Goal: Find contact information: Find contact information

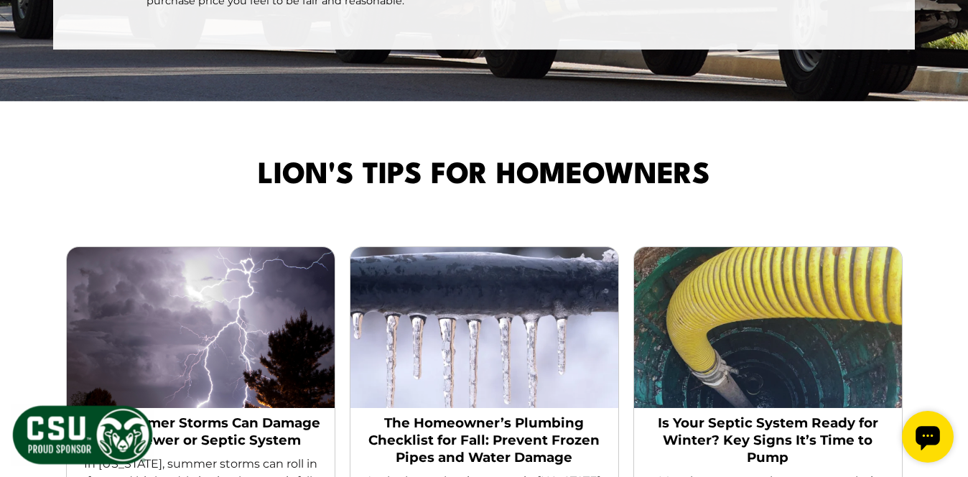
scroll to position [2985, 0]
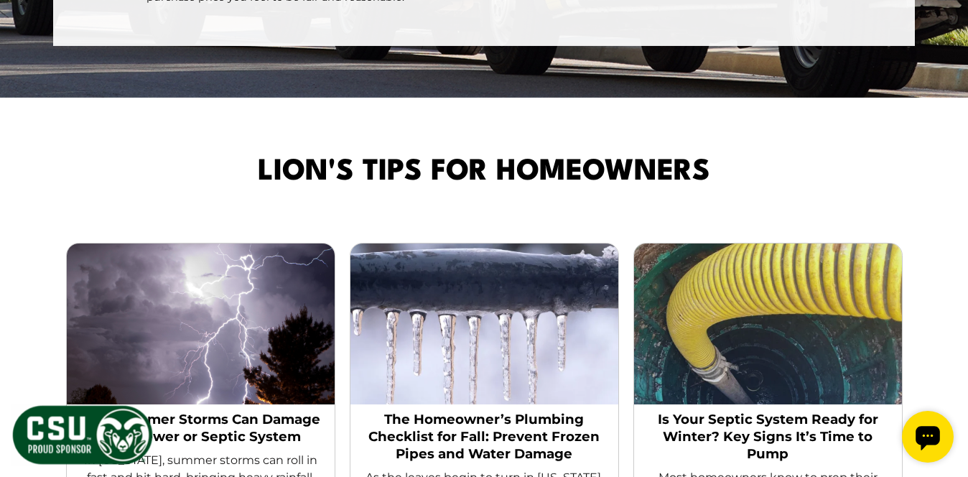
click at [931, 444] on icon "Open chat widget" at bounding box center [927, 438] width 24 height 24
click at [933, 440] on icon "Open chat widget" at bounding box center [927, 438] width 24 height 24
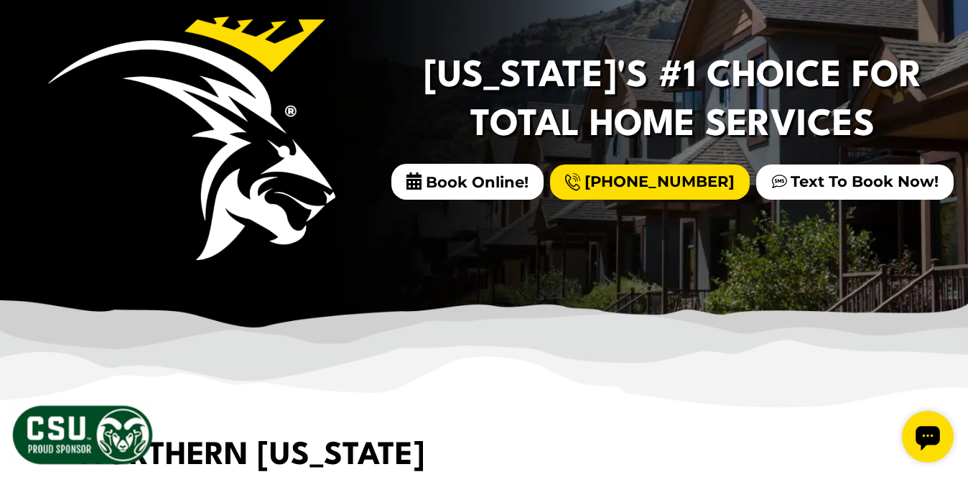
scroll to position [0, 0]
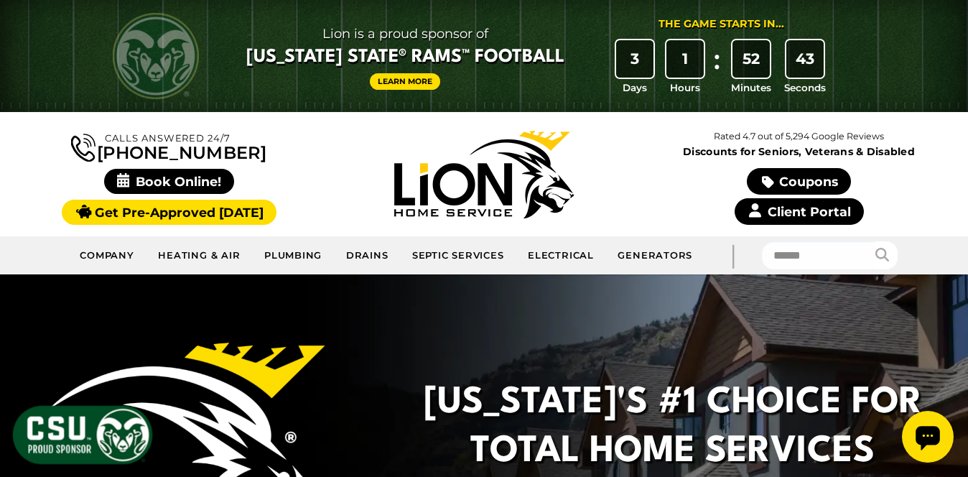
click at [819, 218] on link "Client Portal" at bounding box center [799, 211] width 129 height 27
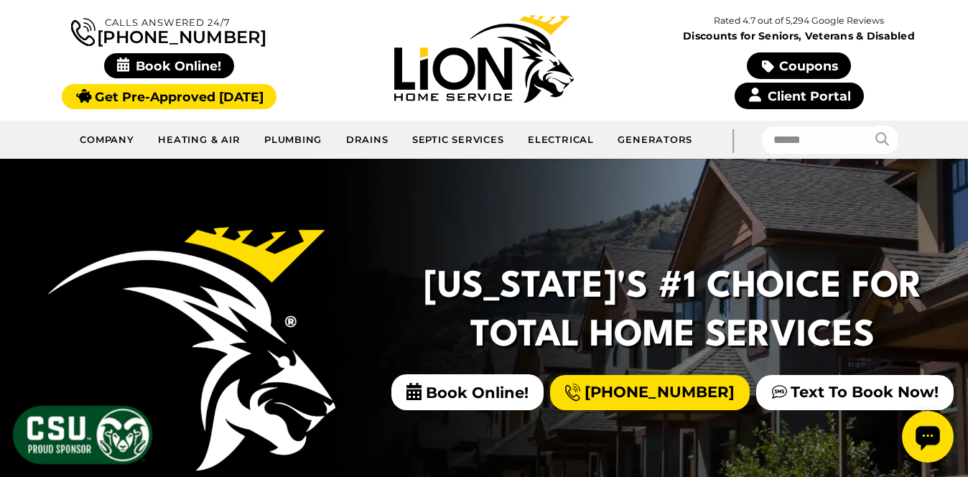
scroll to position [118, 0]
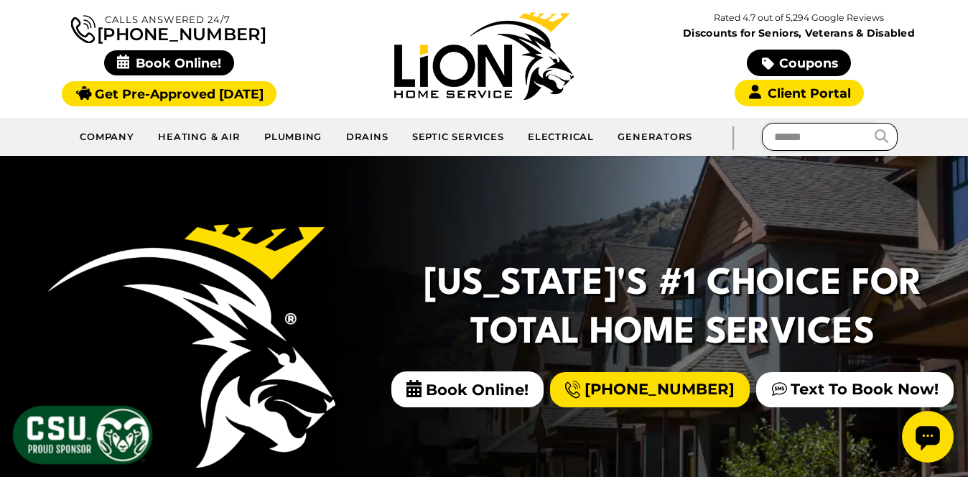
click at [773, 149] on input "text" at bounding box center [819, 137] width 114 height 28
type input "*********"
click at [877, 141] on icon "submit" at bounding box center [882, 136] width 14 height 14
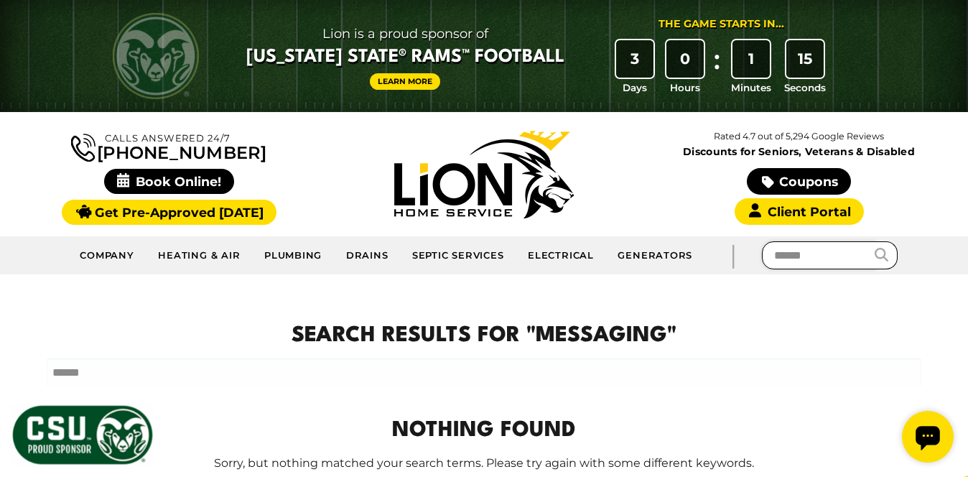
click at [775, 269] on input "text" at bounding box center [819, 255] width 114 height 28
type input "******"
click at [881, 261] on icon "submit" at bounding box center [882, 255] width 14 height 14
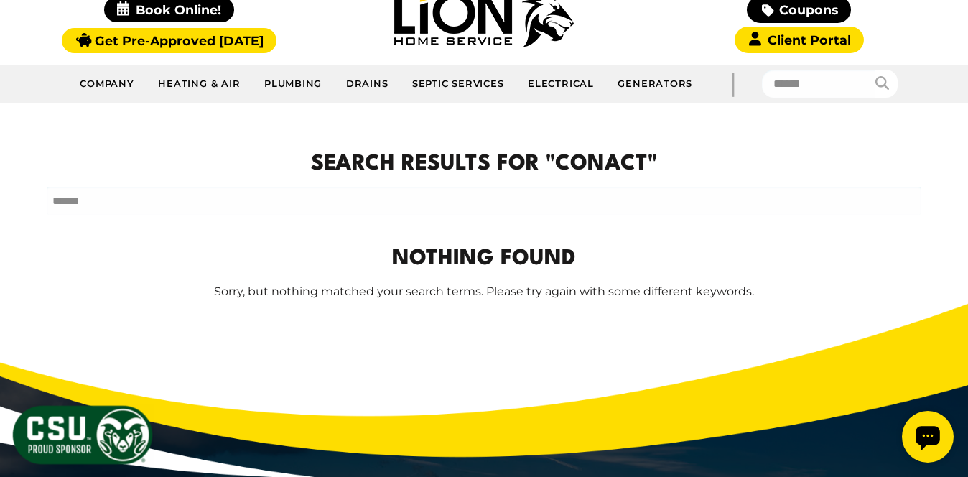
scroll to position [172, 0]
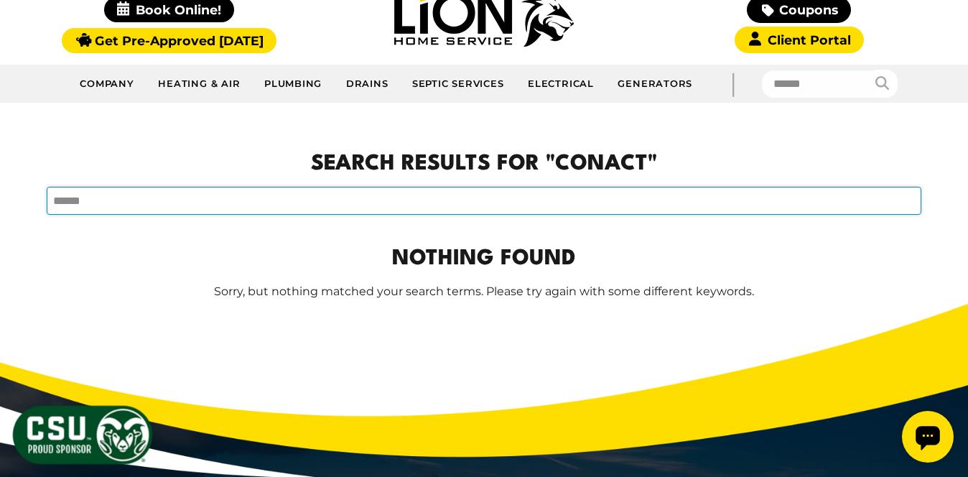
click at [73, 210] on input "text" at bounding box center [484, 201] width 875 height 28
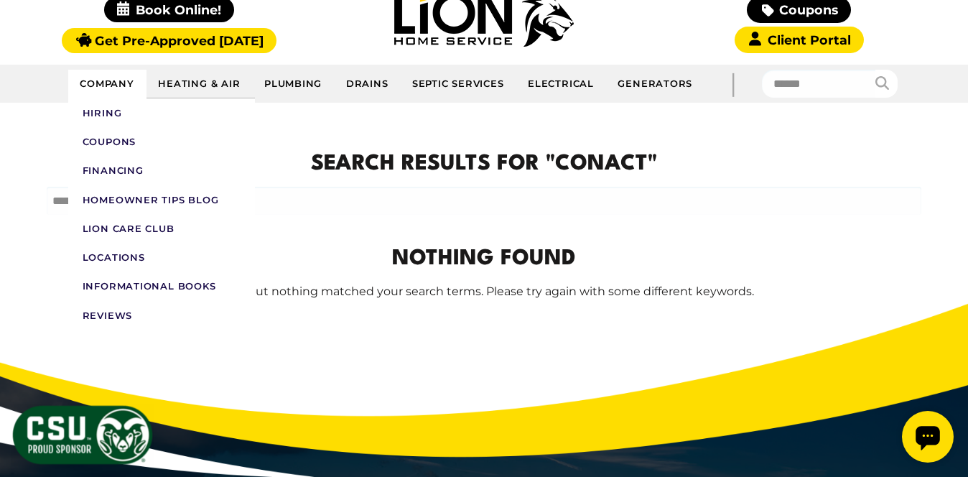
click at [108, 91] on link "Company" at bounding box center [107, 84] width 78 height 29
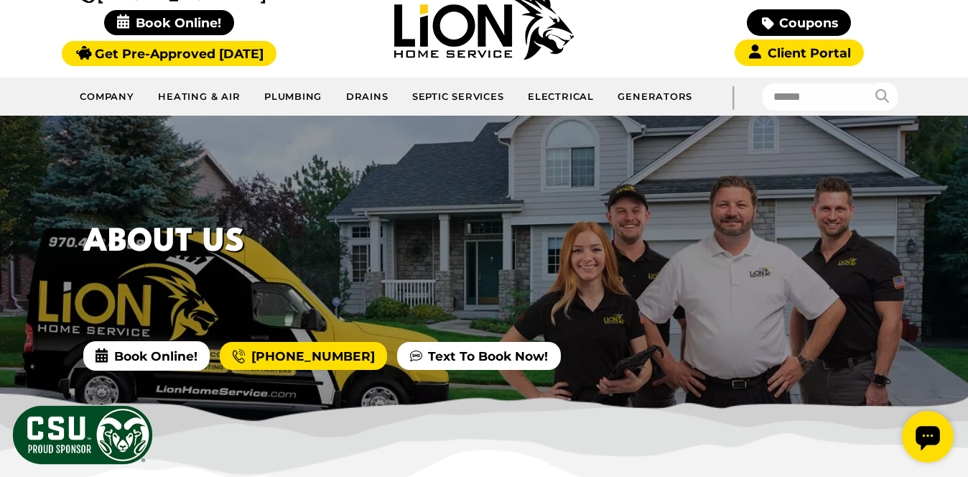
scroll to position [127, 0]
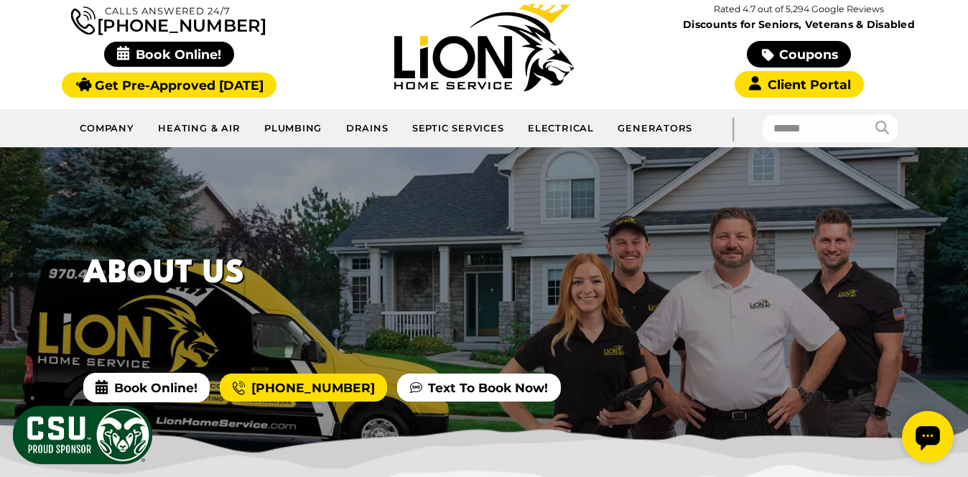
click at [937, 431] on icon "Open chat widget" at bounding box center [927, 438] width 24 height 24
click at [936, 450] on icon "Open chat widget" at bounding box center [927, 438] width 24 height 24
click at [926, 428] on icon "Open chat widget" at bounding box center [927, 438] width 24 height 24
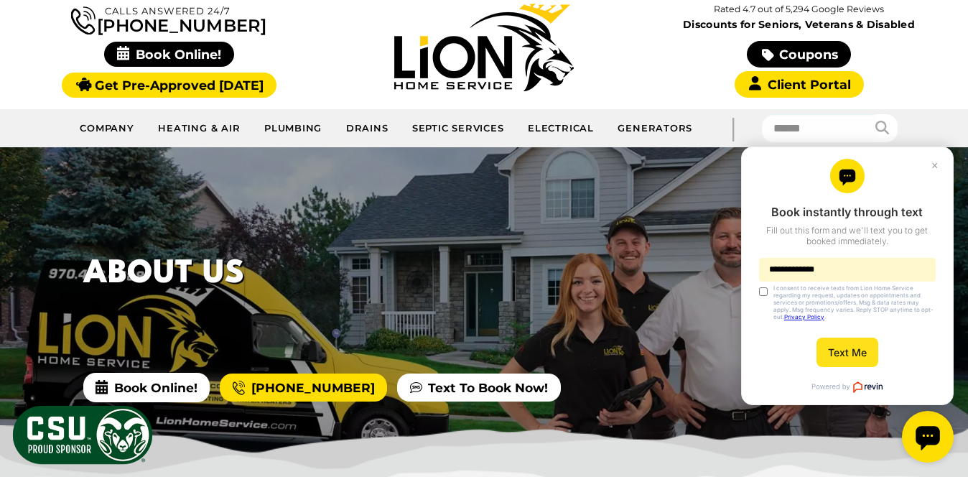
type input "**********"
click at [847, 346] on button "Text Me" at bounding box center [847, 352] width 62 height 29
click at [846, 357] on button "Text Me" at bounding box center [847, 352] width 62 height 29
